Goal: Task Accomplishment & Management: Use online tool/utility

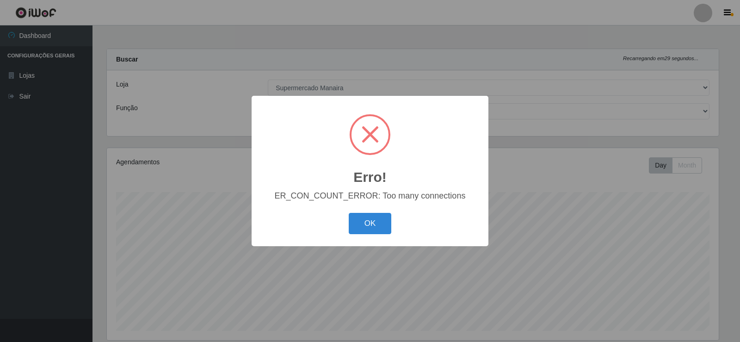
select select "443"
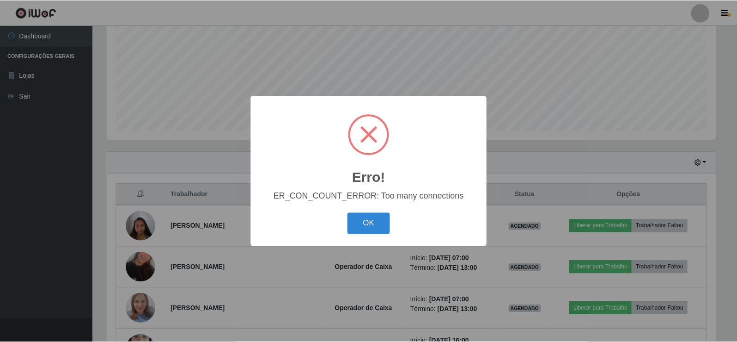
scroll to position [192, 612]
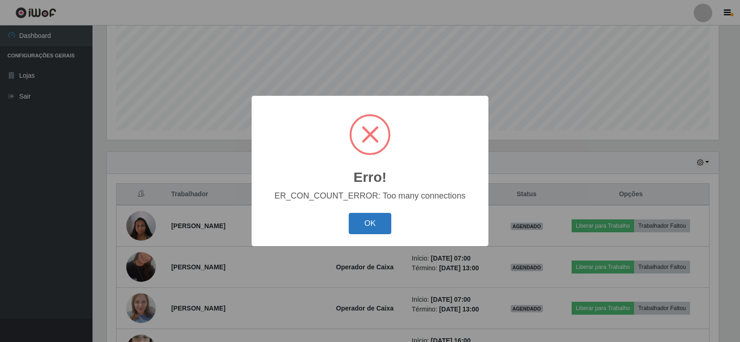
click at [362, 220] on button "OK" at bounding box center [370, 224] width 43 height 22
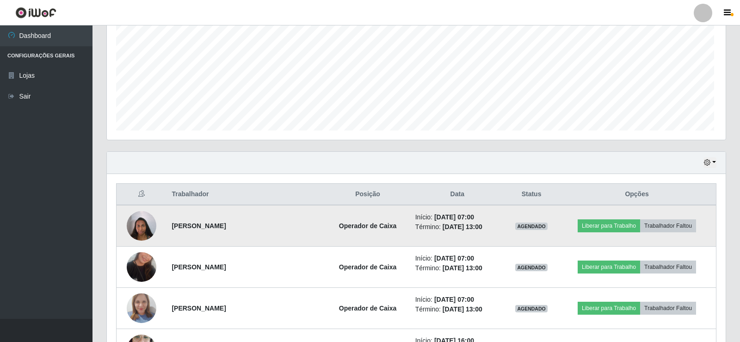
scroll to position [192, 616]
click at [601, 227] on button "Liberar para Trabalho" at bounding box center [607, 225] width 62 height 13
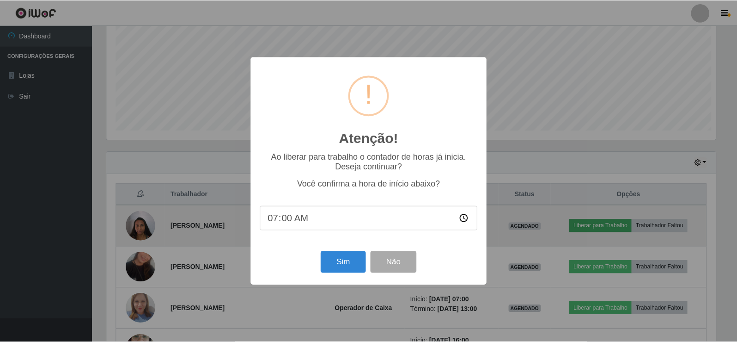
scroll to position [192, 612]
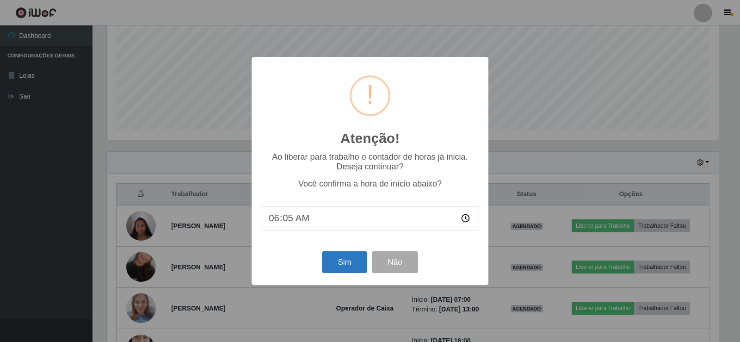
type input "06:55"
click at [344, 259] on button "Sim" at bounding box center [344, 262] width 45 height 22
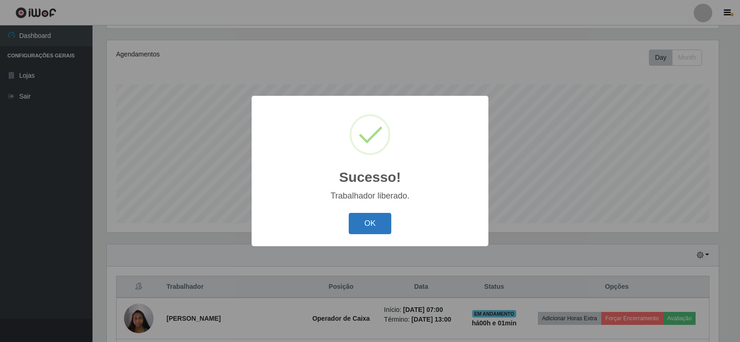
click at [368, 220] on button "OK" at bounding box center [370, 224] width 43 height 22
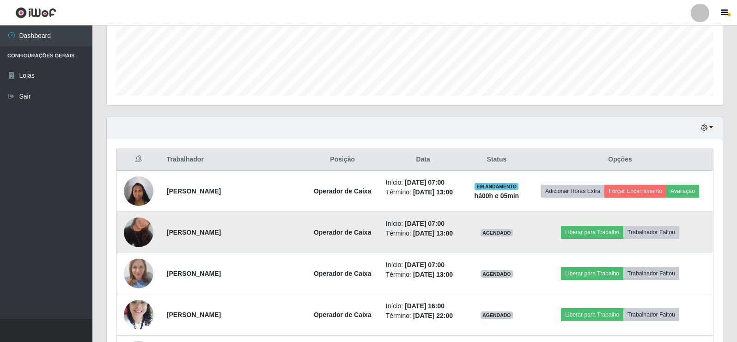
scroll to position [246, 0]
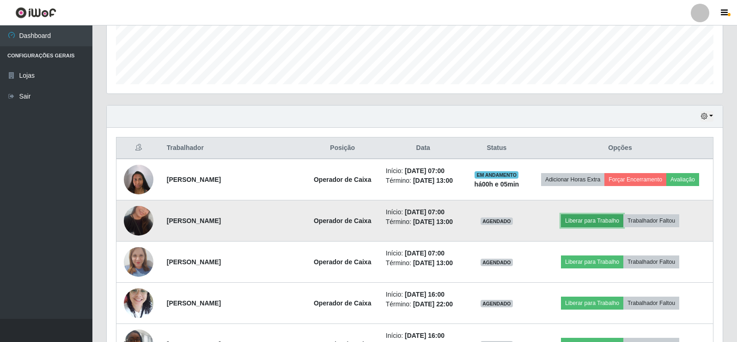
click at [599, 219] on button "Liberar para Trabalho" at bounding box center [592, 220] width 62 height 13
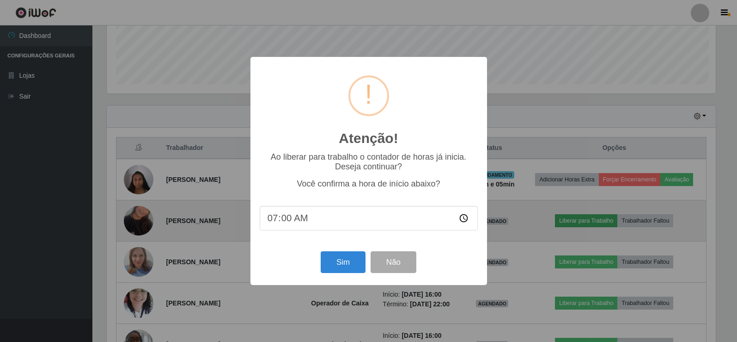
scroll to position [192, 612]
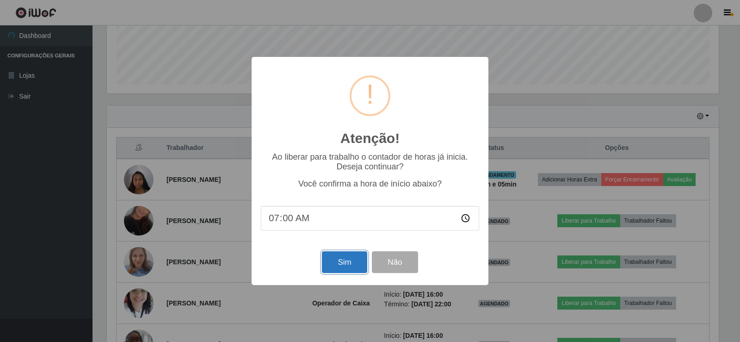
click at [349, 261] on button "Sim" at bounding box center [344, 262] width 45 height 22
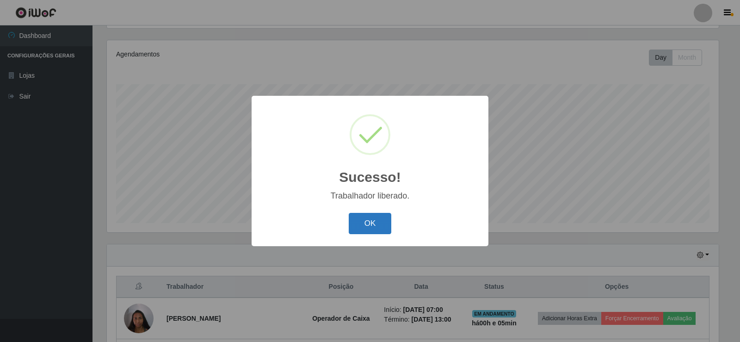
click at [379, 224] on button "OK" at bounding box center [370, 224] width 43 height 22
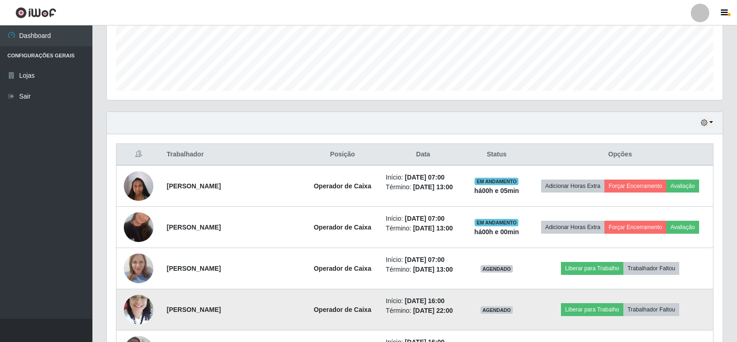
scroll to position [246, 0]
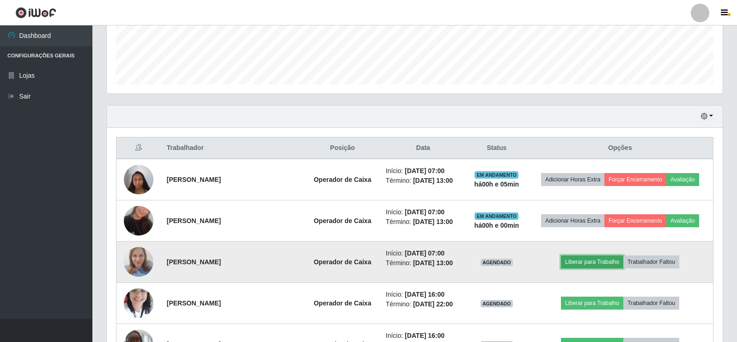
click at [609, 261] on button "Liberar para Trabalho" at bounding box center [592, 261] width 62 height 13
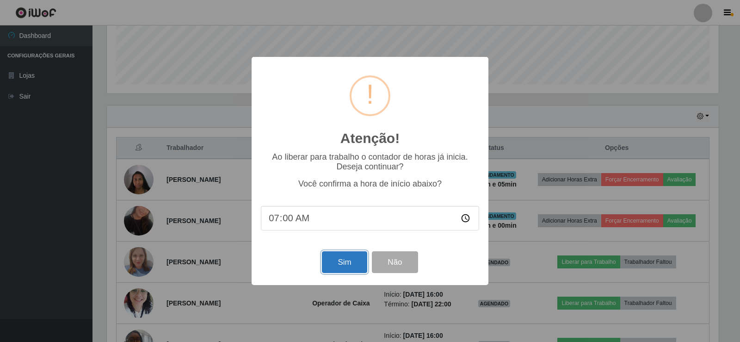
click at [343, 267] on button "Sim" at bounding box center [344, 262] width 45 height 22
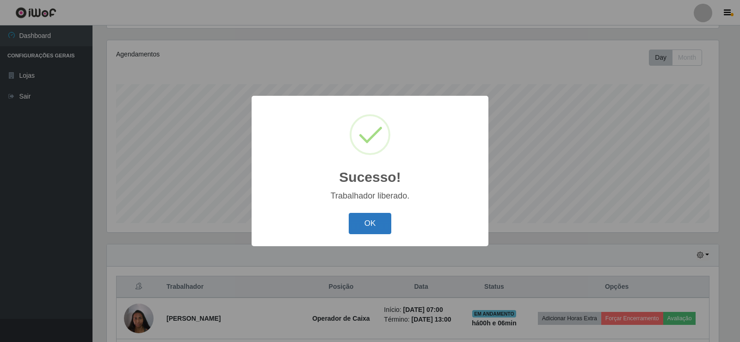
click at [370, 225] on button "OK" at bounding box center [370, 224] width 43 height 22
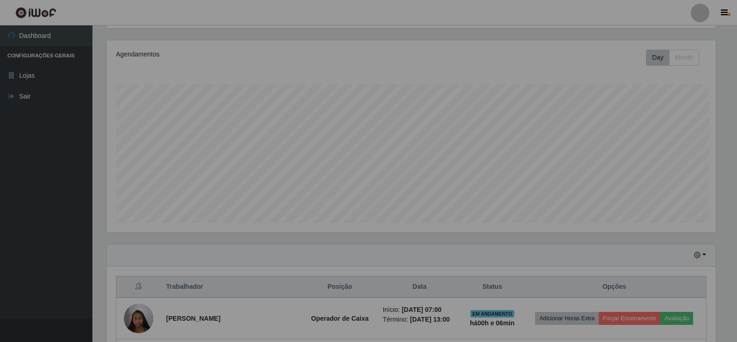
scroll to position [192, 616]
